Goal: Transaction & Acquisition: Purchase product/service

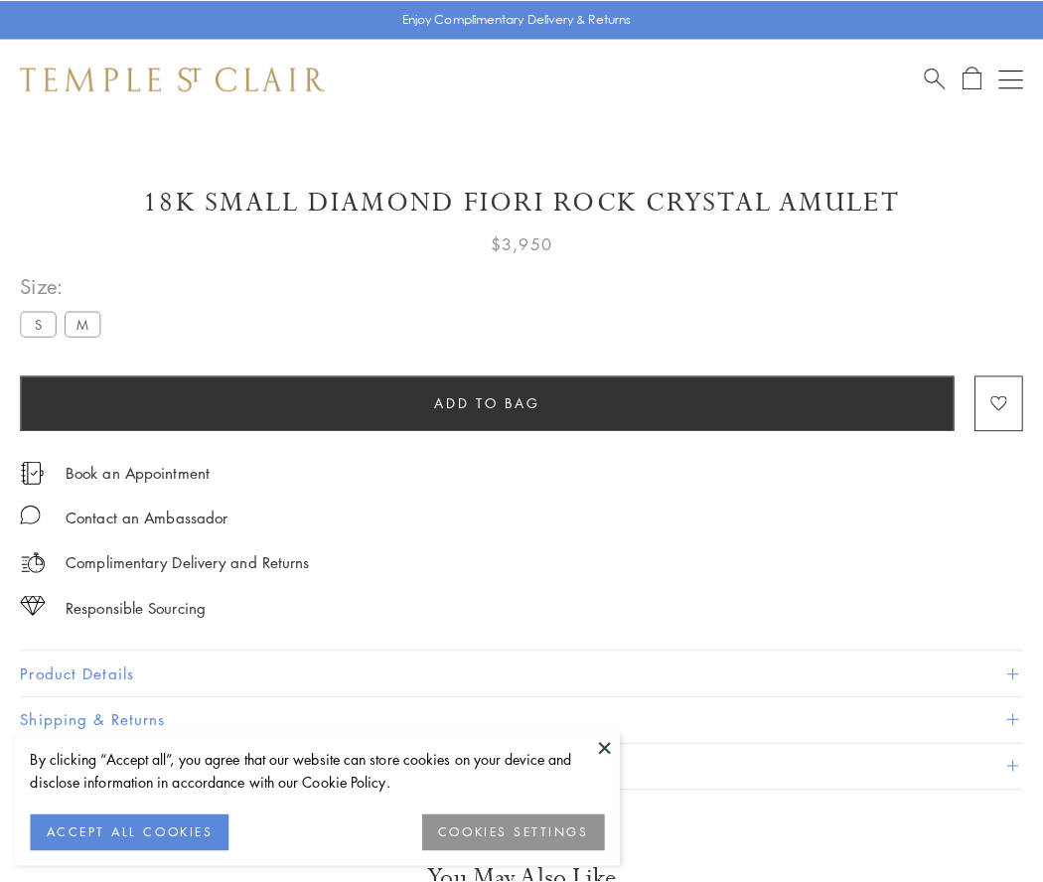
scroll to position [117, 0]
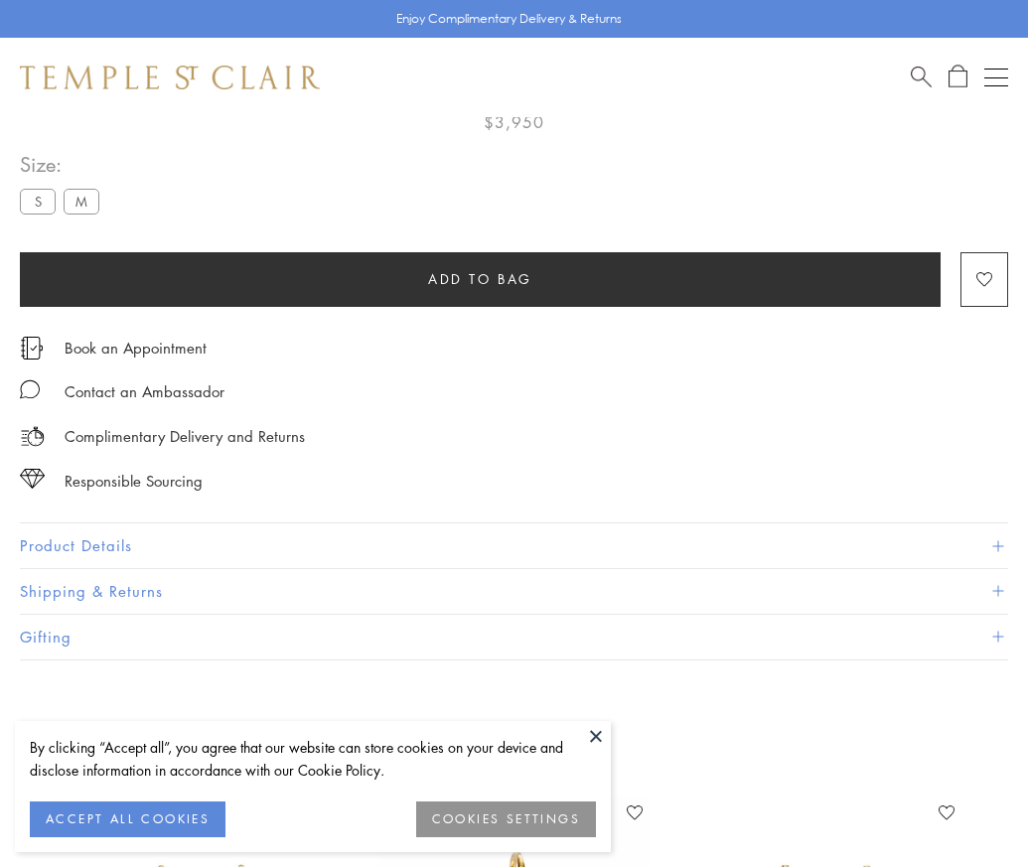
click at [480, 278] on span "Add to bag" at bounding box center [480, 279] width 104 height 22
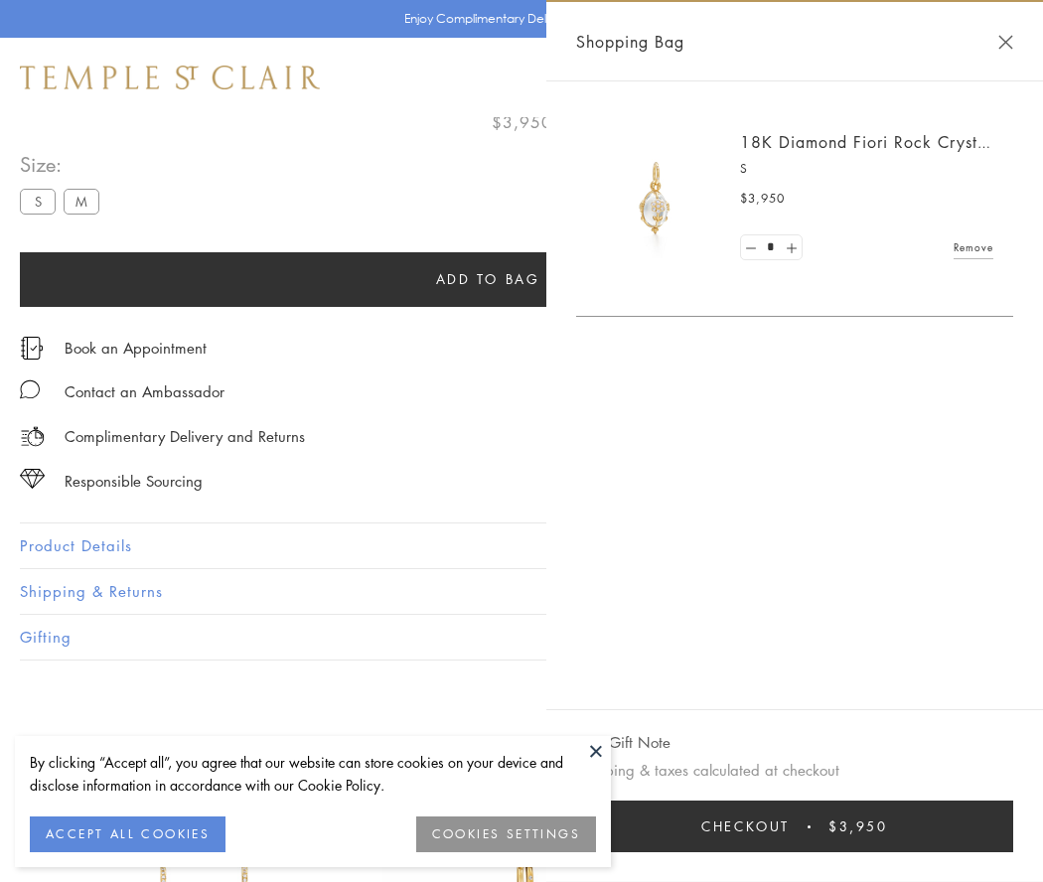
click at [864, 826] on button "Checkout $3,950" at bounding box center [794, 826] width 437 height 52
